Goal: Task Accomplishment & Management: Manage account settings

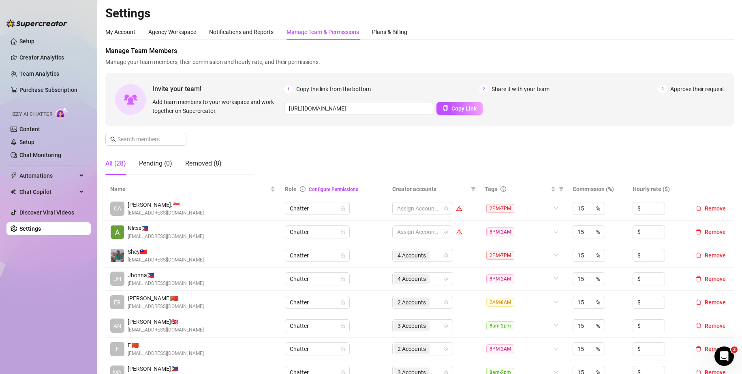
scroll to position [41, 0]
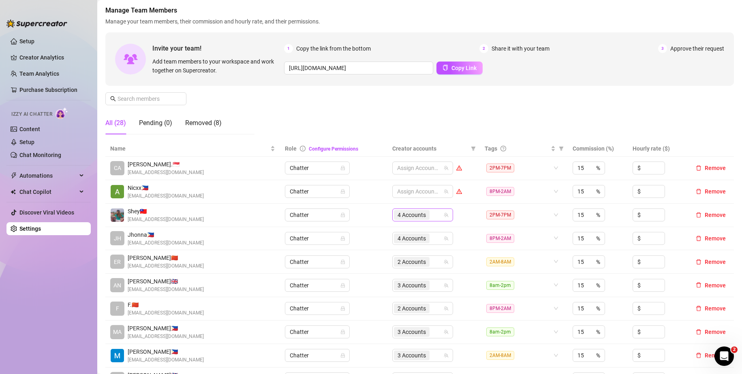
click at [434, 218] on div "4 Accounts" at bounding box center [418, 214] width 49 height 11
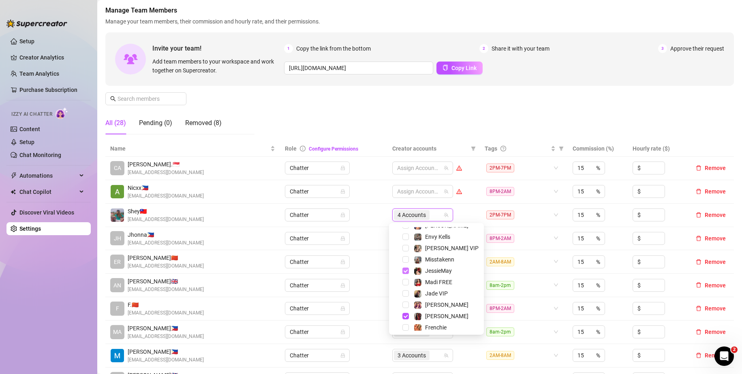
click at [403, 273] on span "Select tree node" at bounding box center [405, 271] width 6 height 6
click at [405, 316] on span "Select tree node" at bounding box center [405, 316] width 6 height 6
click at [405, 303] on span "Select tree node" at bounding box center [405, 302] width 6 height 6
click at [405, 315] on span "Select tree node" at bounding box center [405, 313] width 6 height 6
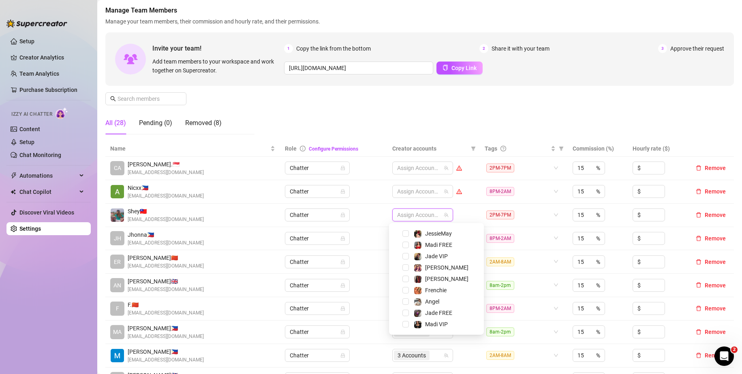
click at [370, 209] on td "Chatter" at bounding box center [334, 215] width 108 height 23
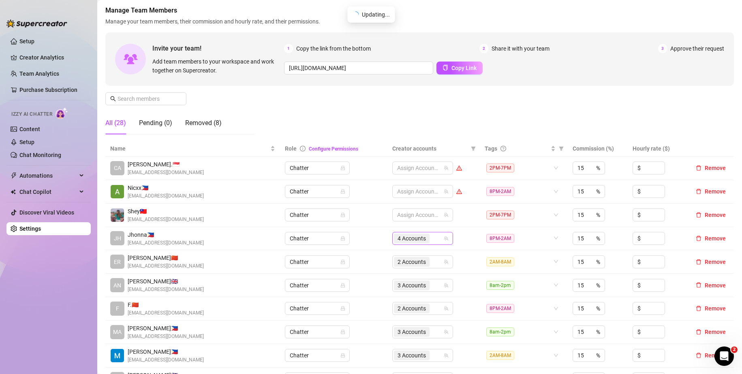
click at [435, 239] on div "4 Accounts" at bounding box center [418, 238] width 49 height 11
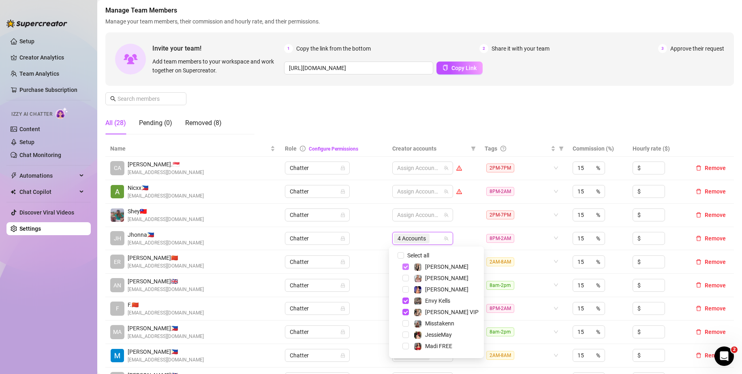
click at [407, 266] on span "Select tree node" at bounding box center [405, 267] width 6 height 6
click at [406, 302] on span "Select tree node" at bounding box center [405, 301] width 6 height 6
click at [405, 310] on span "Select tree node" at bounding box center [405, 312] width 6 height 6
click at [404, 302] on span "Select tree node" at bounding box center [405, 302] width 6 height 6
click at [368, 238] on td "Chatter" at bounding box center [334, 238] width 108 height 23
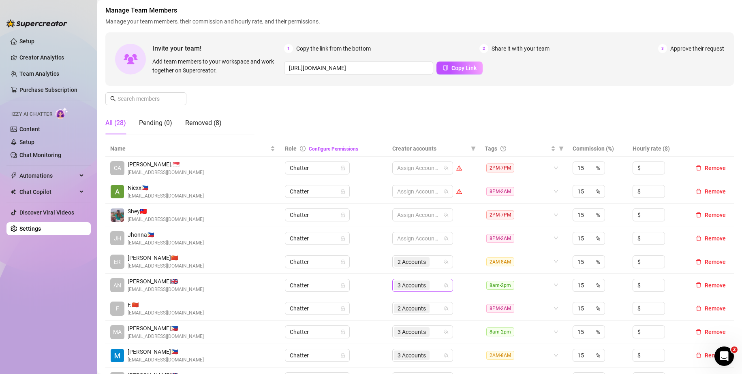
scroll to position [81, 0]
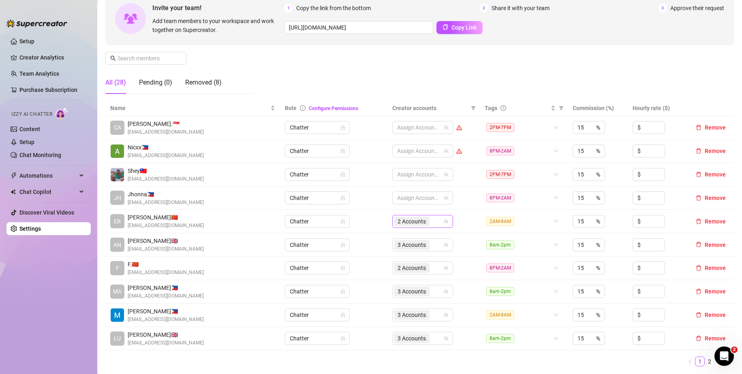
click at [433, 222] on div "2 Accounts" at bounding box center [418, 221] width 49 height 11
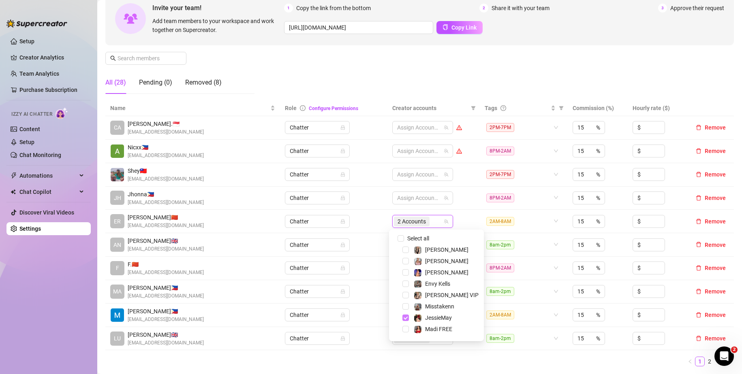
click at [405, 318] on span "Select tree node" at bounding box center [405, 318] width 6 height 6
click at [407, 307] on span "Select tree node" at bounding box center [405, 308] width 6 height 6
click at [378, 221] on td "Chatter" at bounding box center [334, 221] width 108 height 23
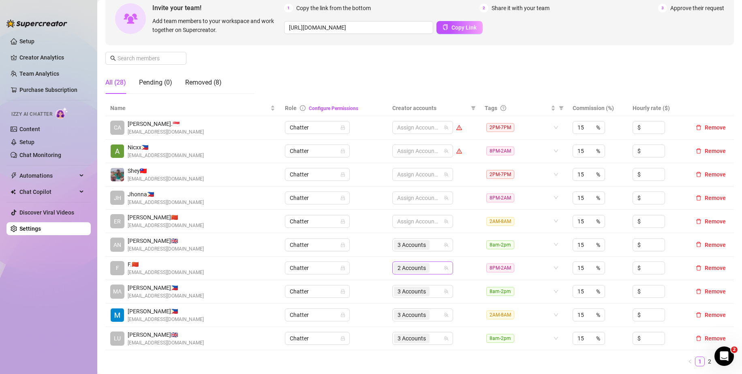
click at [430, 268] on div "2 Accounts" at bounding box center [418, 267] width 49 height 11
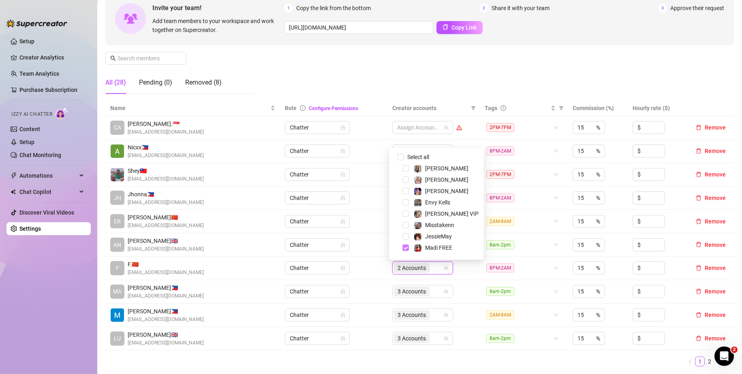
click at [406, 245] on span "Select tree node" at bounding box center [405, 248] width 6 height 6
click at [405, 247] on span "Select tree node" at bounding box center [405, 249] width 6 height 6
click at [363, 266] on td "Chatter" at bounding box center [334, 268] width 108 height 23
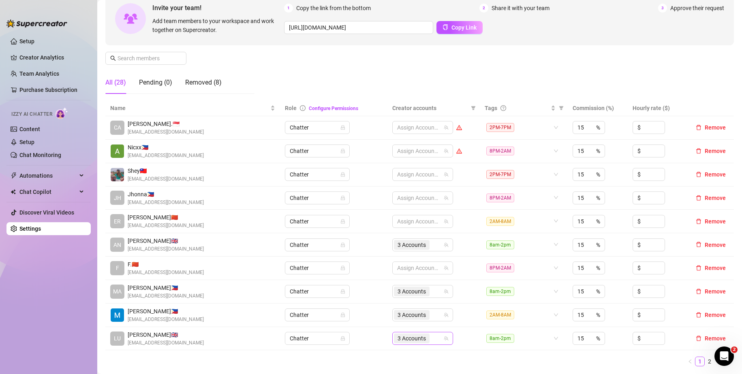
drag, startPoint x: 429, startPoint y: 339, endPoint x: 426, endPoint y: 334, distance: 6.1
click at [430, 339] on div "3 Accounts" at bounding box center [418, 338] width 49 height 11
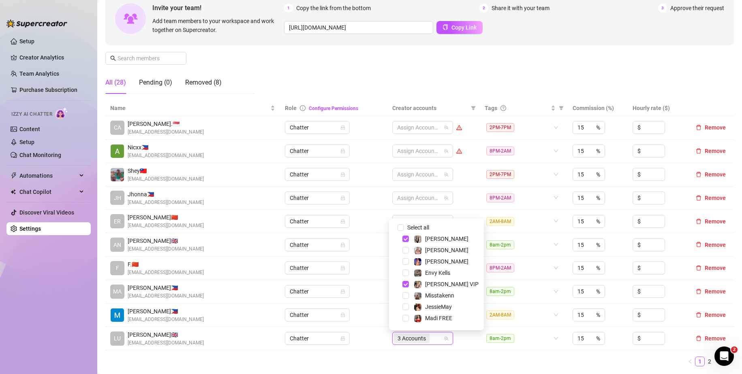
click at [456, 344] on td "3 Accounts" at bounding box center [433, 338] width 92 height 23
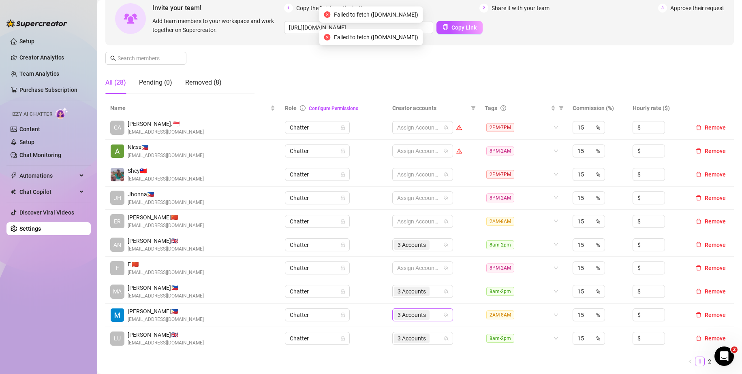
click at [427, 316] on div "3 Accounts" at bounding box center [412, 314] width 37 height 11
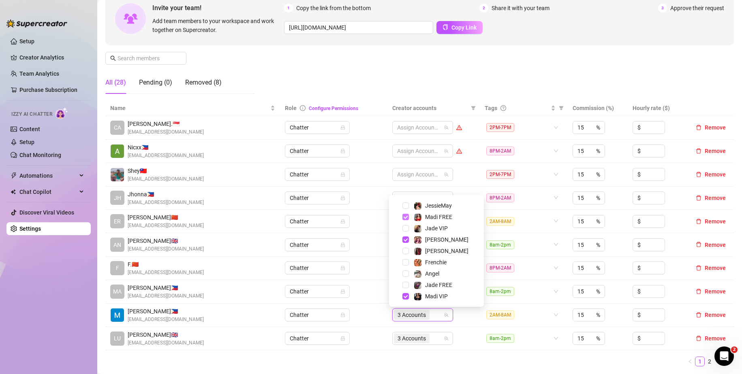
click at [406, 218] on span "Select tree node" at bounding box center [405, 217] width 6 height 6
click at [406, 239] on span "Select tree node" at bounding box center [405, 240] width 6 height 6
click at [406, 295] on span "Select tree node" at bounding box center [405, 296] width 6 height 6
click at [358, 317] on td "Chatter" at bounding box center [334, 315] width 108 height 23
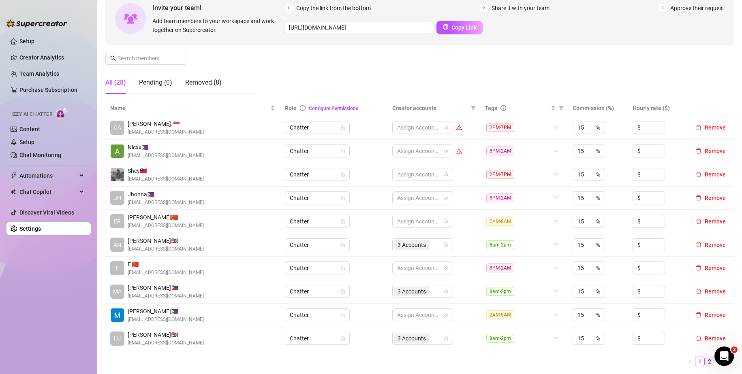
scroll to position [162, 0]
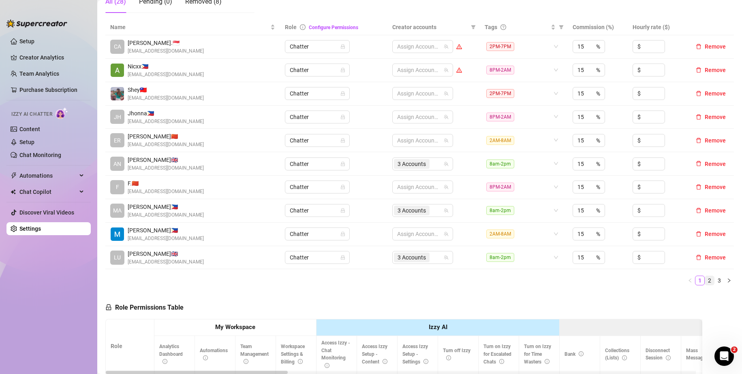
click at [705, 280] on link "2" at bounding box center [709, 280] width 9 height 9
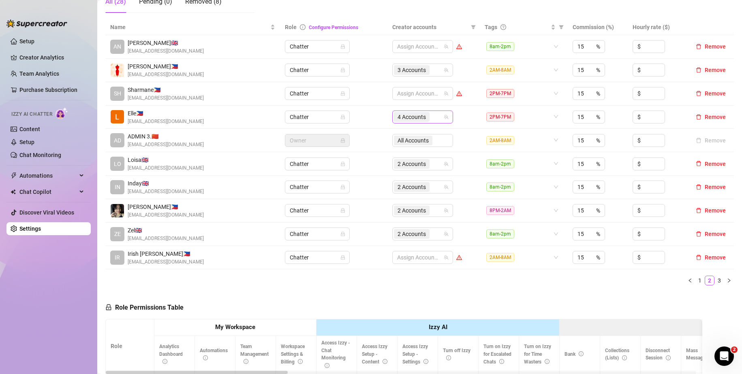
click at [431, 114] on div "4 Accounts" at bounding box center [418, 116] width 49 height 11
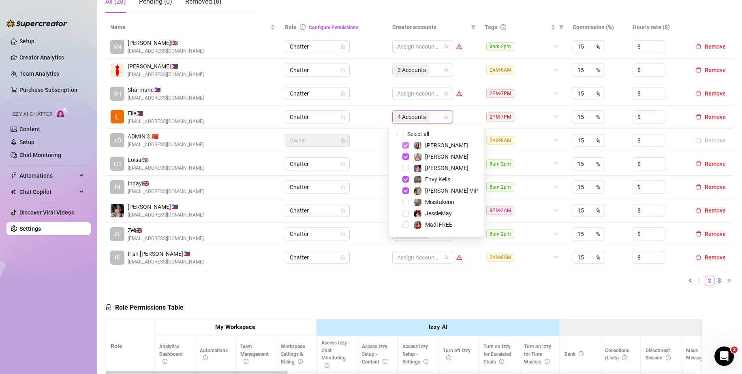
click at [403, 145] on span "Select tree node" at bounding box center [405, 145] width 6 height 6
click at [404, 156] on span "Select tree node" at bounding box center [405, 157] width 6 height 6
click at [403, 181] on span "Select tree node" at bounding box center [405, 179] width 6 height 6
click at [402, 189] on span "Select tree node" at bounding box center [405, 191] width 6 height 6
click at [359, 131] on td "Owner" at bounding box center [334, 140] width 108 height 23
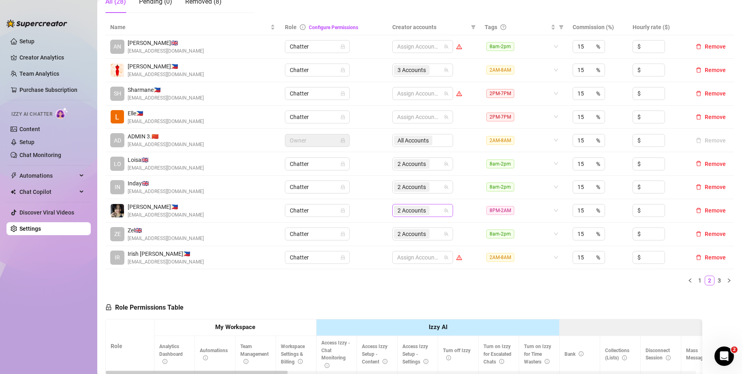
click at [427, 212] on div "2 Accounts" at bounding box center [412, 210] width 37 height 11
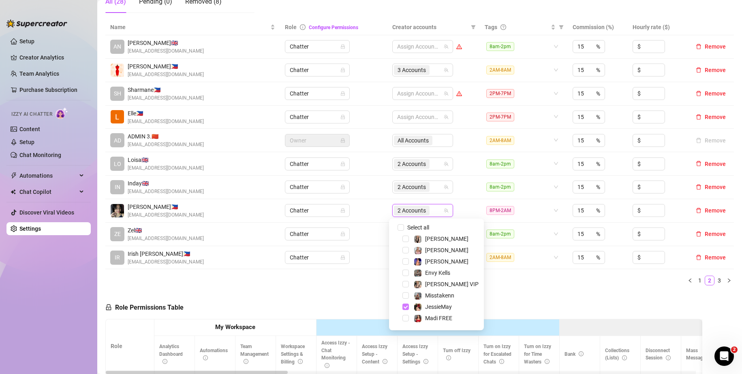
click at [403, 306] on span "Select tree node" at bounding box center [405, 307] width 6 height 6
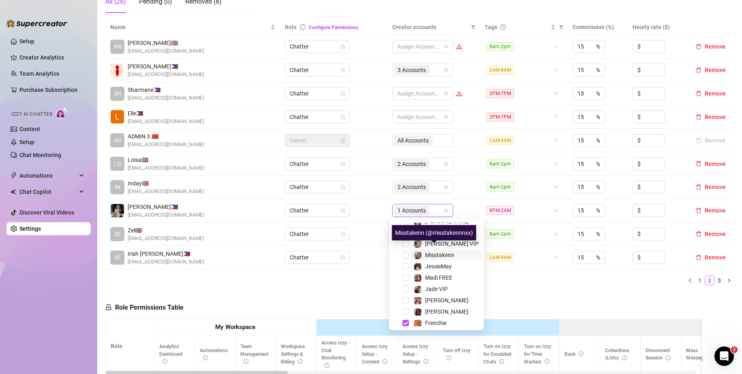
scroll to position [78, 0]
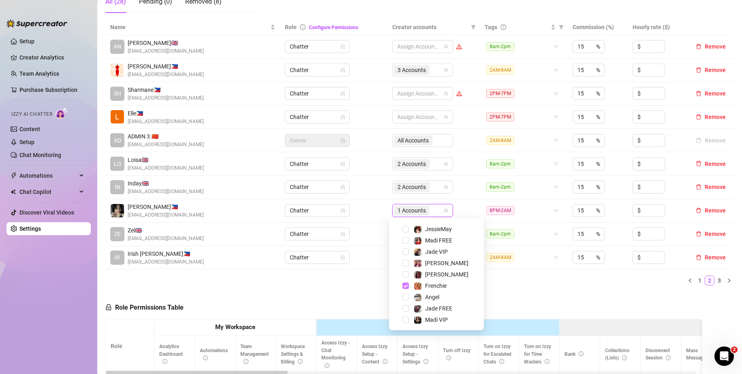
click at [407, 285] on span "Select tree node" at bounding box center [405, 286] width 6 height 6
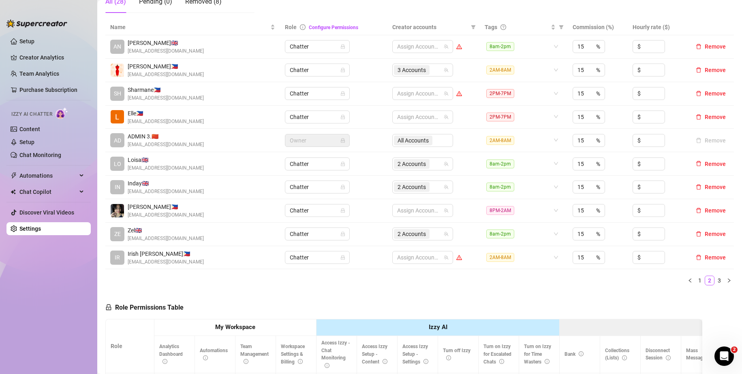
scroll to position [324, 0]
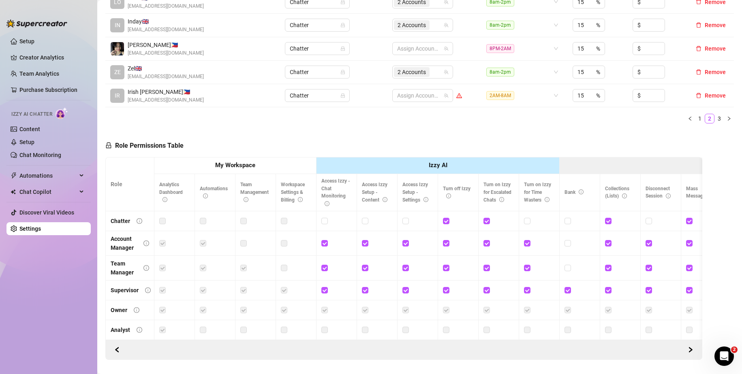
click at [543, 134] on div "Role Permissions Table Role My Workspace Izzy AI OnlyFans Side Menu OnlyFans Ch…" at bounding box center [403, 245] width 597 height 230
click at [716, 118] on link "3" at bounding box center [719, 118] width 9 height 9
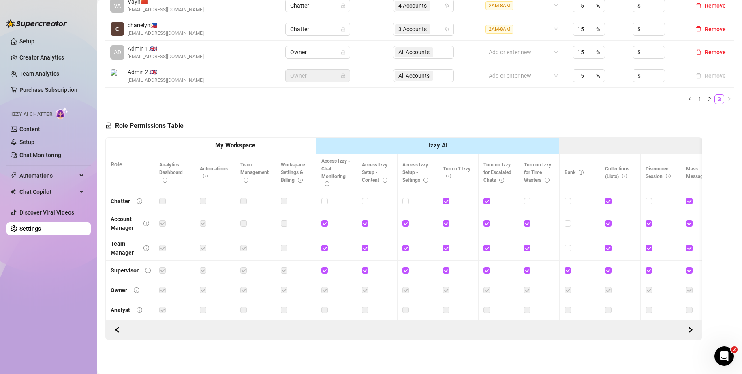
scroll to position [61, 0]
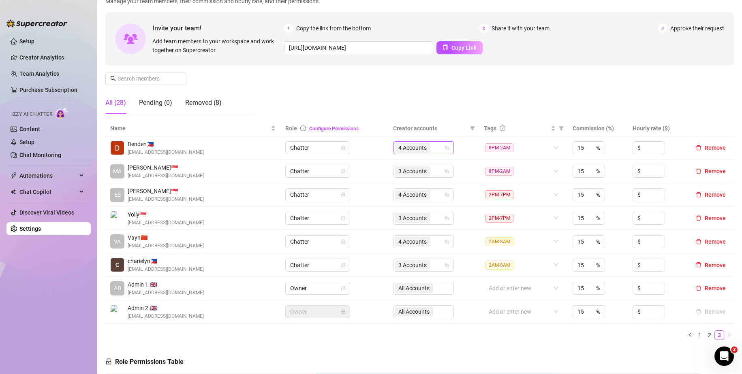
click at [435, 151] on div "4 Accounts" at bounding box center [419, 147] width 49 height 11
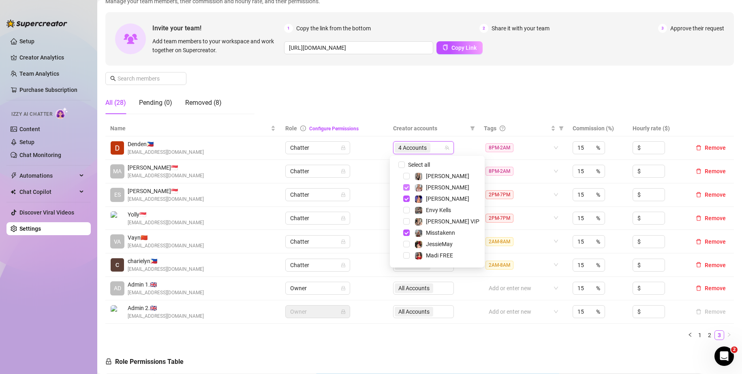
click at [404, 187] on span "Select tree node" at bounding box center [406, 187] width 6 height 6
click at [403, 198] on span "Select tree node" at bounding box center [406, 199] width 6 height 6
click at [403, 233] on div "Misstakenn" at bounding box center [437, 233] width 91 height 10
click at [406, 234] on span "Select tree node" at bounding box center [406, 233] width 6 height 6
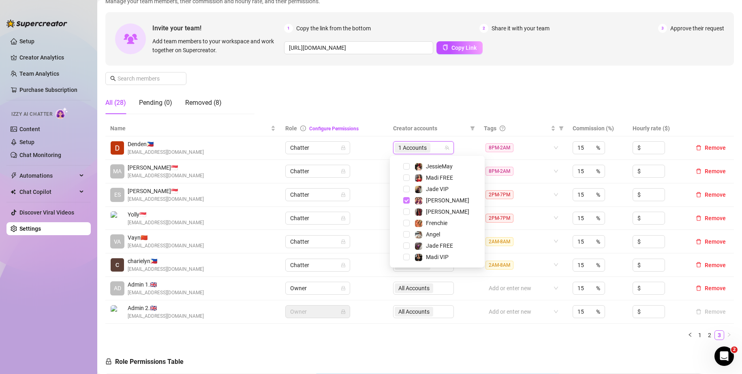
click at [407, 200] on span "Select tree node" at bounding box center [406, 200] width 6 height 6
click at [360, 147] on td "Chatter" at bounding box center [334, 148] width 108 height 23
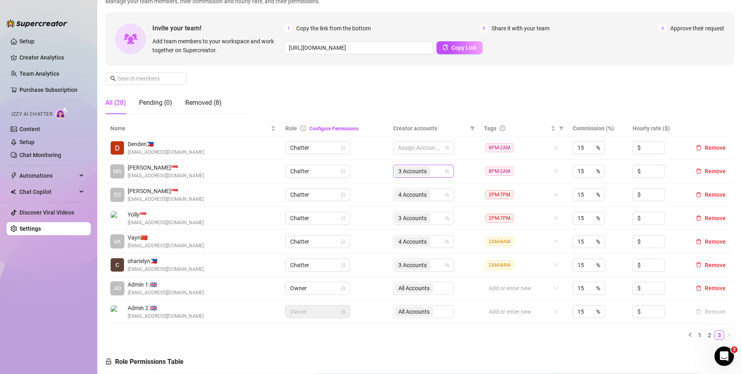
click at [433, 171] on div "3 Accounts" at bounding box center [419, 171] width 49 height 11
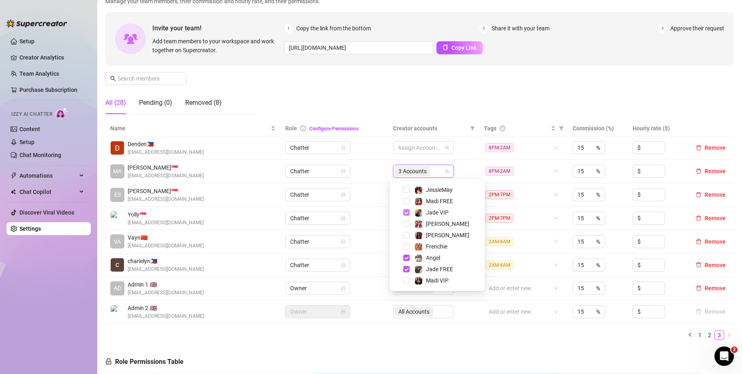
click at [406, 215] on span "Select tree node" at bounding box center [406, 212] width 6 height 6
click at [408, 258] on span "Select tree node" at bounding box center [406, 258] width 6 height 6
click at [407, 270] on span "Select tree node" at bounding box center [406, 269] width 6 height 6
click at [375, 170] on td "Chatter" at bounding box center [334, 171] width 108 height 23
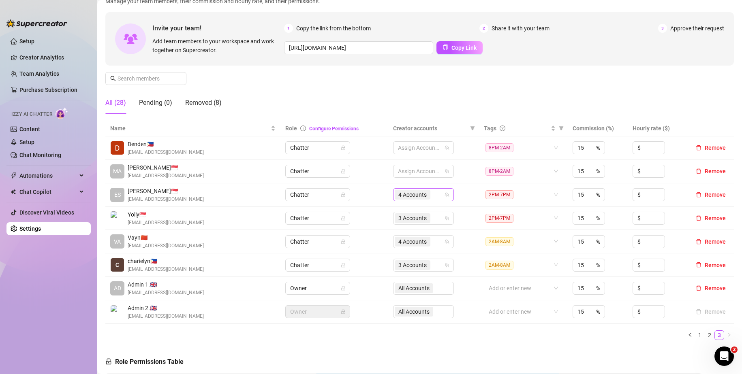
click at [436, 193] on div "4 Accounts" at bounding box center [419, 194] width 49 height 11
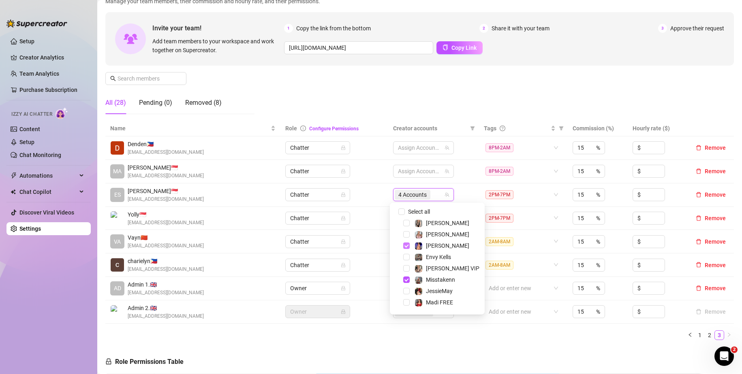
click at [405, 246] on span "Select tree node" at bounding box center [406, 246] width 6 height 6
click at [405, 280] on span "Select tree node" at bounding box center [406, 280] width 6 height 6
click at [407, 234] on span "Select tree node" at bounding box center [406, 236] width 6 height 6
click at [407, 245] on span "Select tree node" at bounding box center [406, 247] width 6 height 6
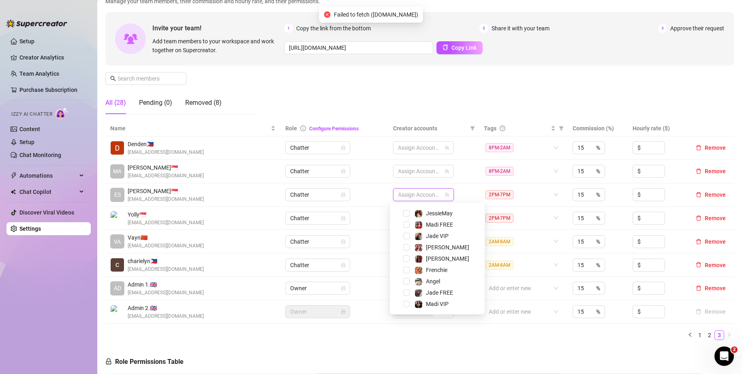
click at [376, 194] on td "Chatter" at bounding box center [334, 194] width 108 height 23
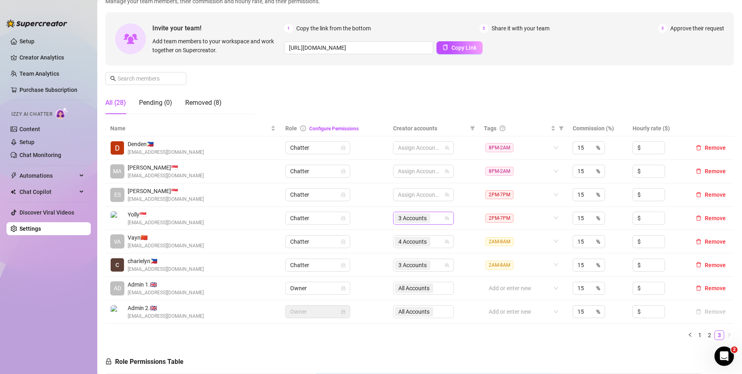
click at [431, 220] on div "3 Accounts" at bounding box center [419, 218] width 49 height 11
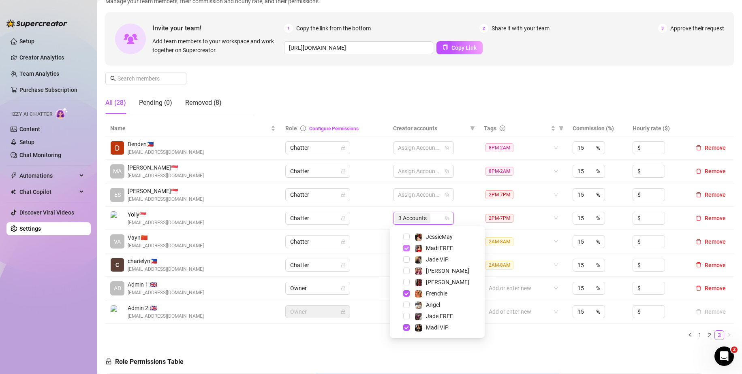
click at [404, 250] on span "Select tree node" at bounding box center [406, 248] width 6 height 6
click at [407, 293] on span "Select tree node" at bounding box center [406, 293] width 6 height 6
click at [407, 327] on span "Select tree node" at bounding box center [406, 327] width 6 height 6
click at [373, 218] on td "Chatter" at bounding box center [334, 218] width 108 height 23
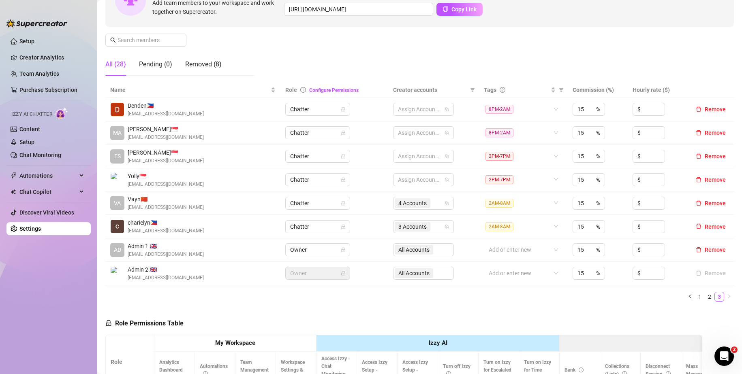
scroll to position [101, 0]
